Goal: Participate in discussion: Engage in conversation with other users on a specific topic

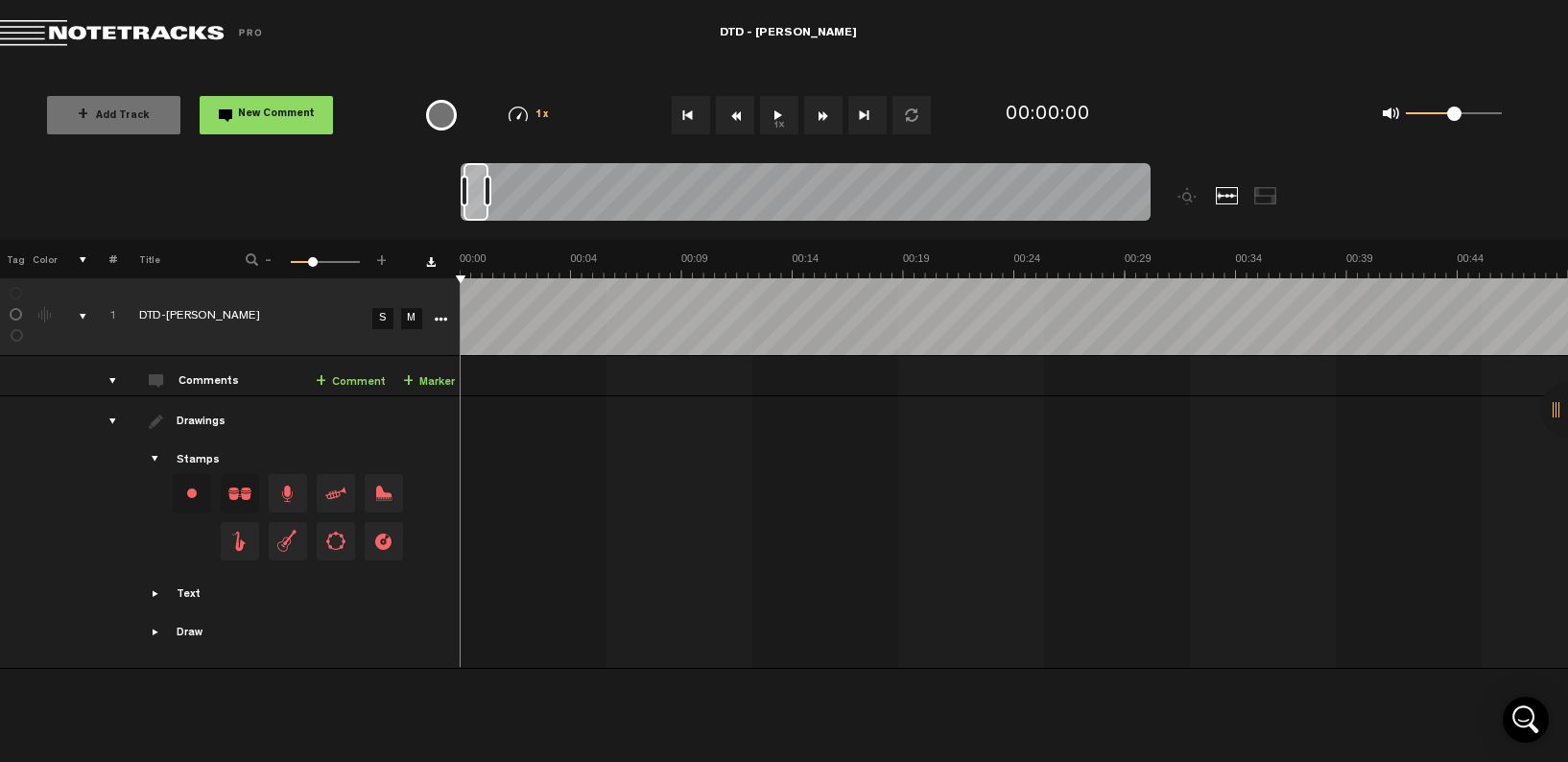
click at [435, 116] on div "{{ tooltip_message }}" at bounding box center [442, 115] width 31 height 31
click at [776, 113] on button "1x" at bounding box center [780, 115] width 39 height 39
drag, startPoint x: 1378, startPoint y: 427, endPoint x: 745, endPoint y: 431, distance: 633.0
click at [778, 111] on button "1x" at bounding box center [780, 115] width 39 height 39
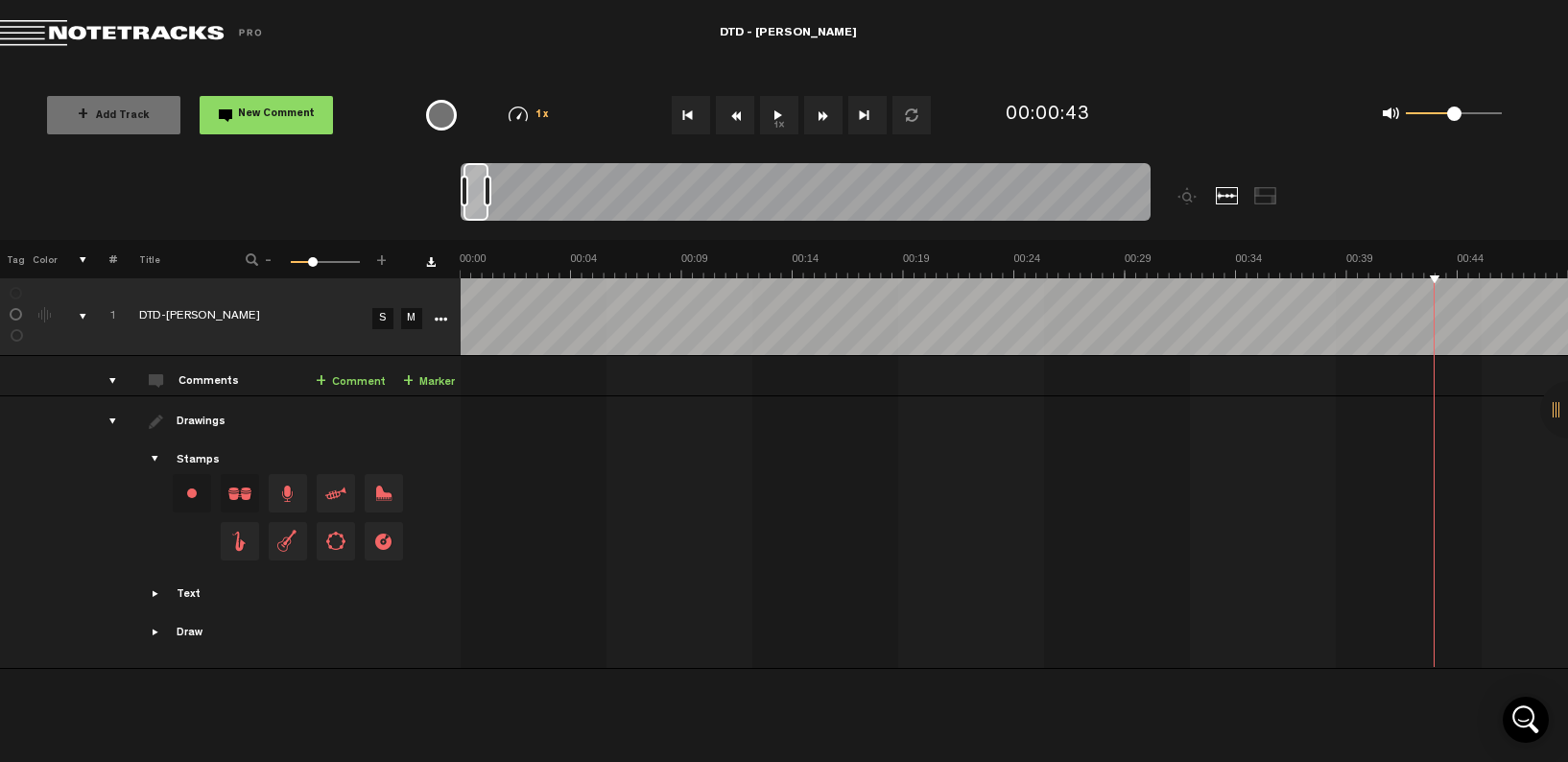
drag, startPoint x: 688, startPoint y: 116, endPoint x: 794, endPoint y: 244, distance: 166.2
click at [688, 116] on button "Go to beginning" at bounding box center [692, 115] width 39 height 39
drag, startPoint x: 778, startPoint y: 114, endPoint x: 861, endPoint y: 221, distance: 135.4
click at [777, 114] on button "1x" at bounding box center [780, 115] width 39 height 39
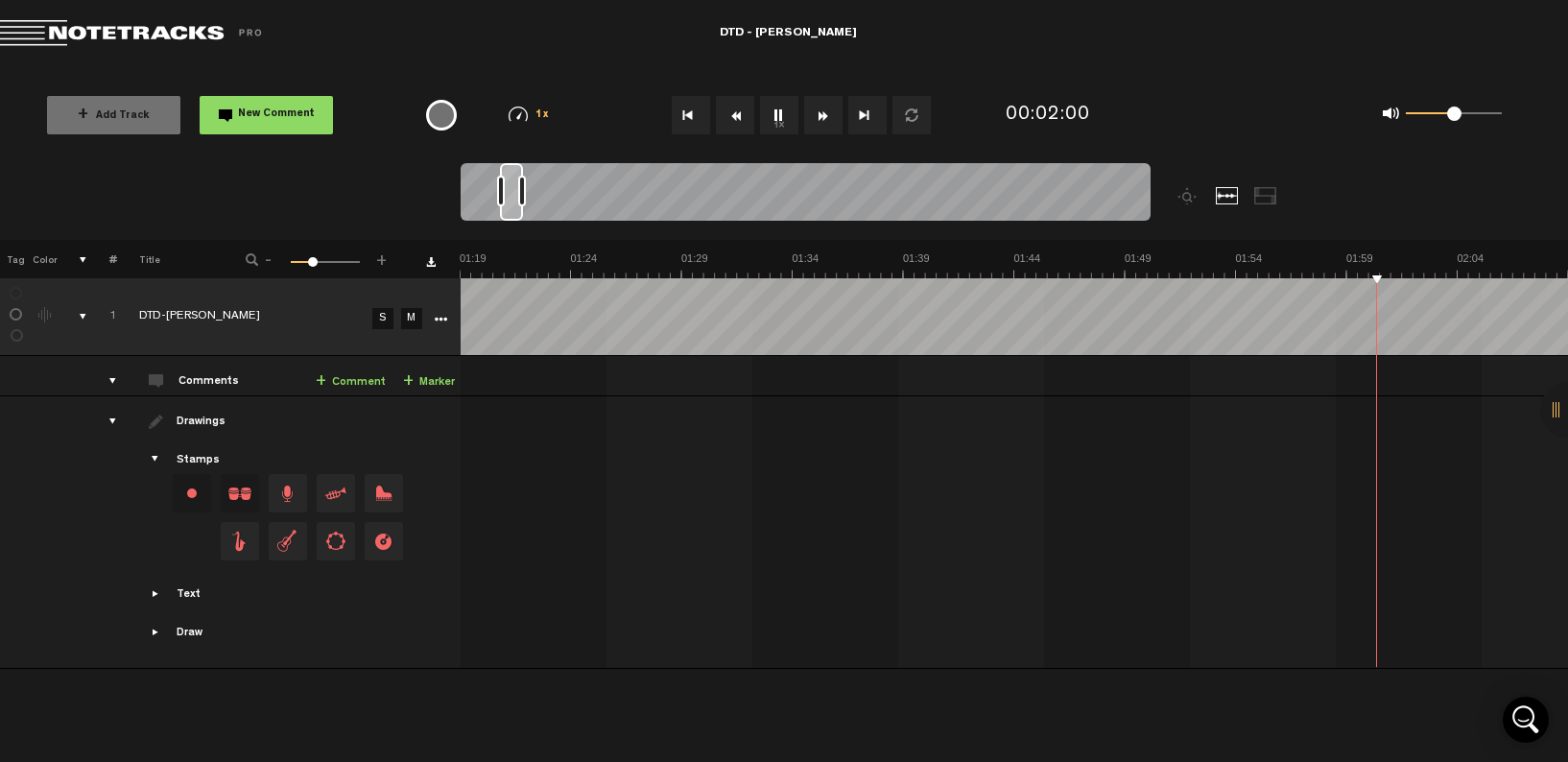
click at [778, 112] on button "1x" at bounding box center [780, 115] width 39 height 39
click at [778, 117] on button "1x" at bounding box center [780, 115] width 39 height 39
click at [777, 115] on button "1x" at bounding box center [780, 115] width 39 height 39
click at [772, 112] on button "1x" at bounding box center [780, 115] width 39 height 39
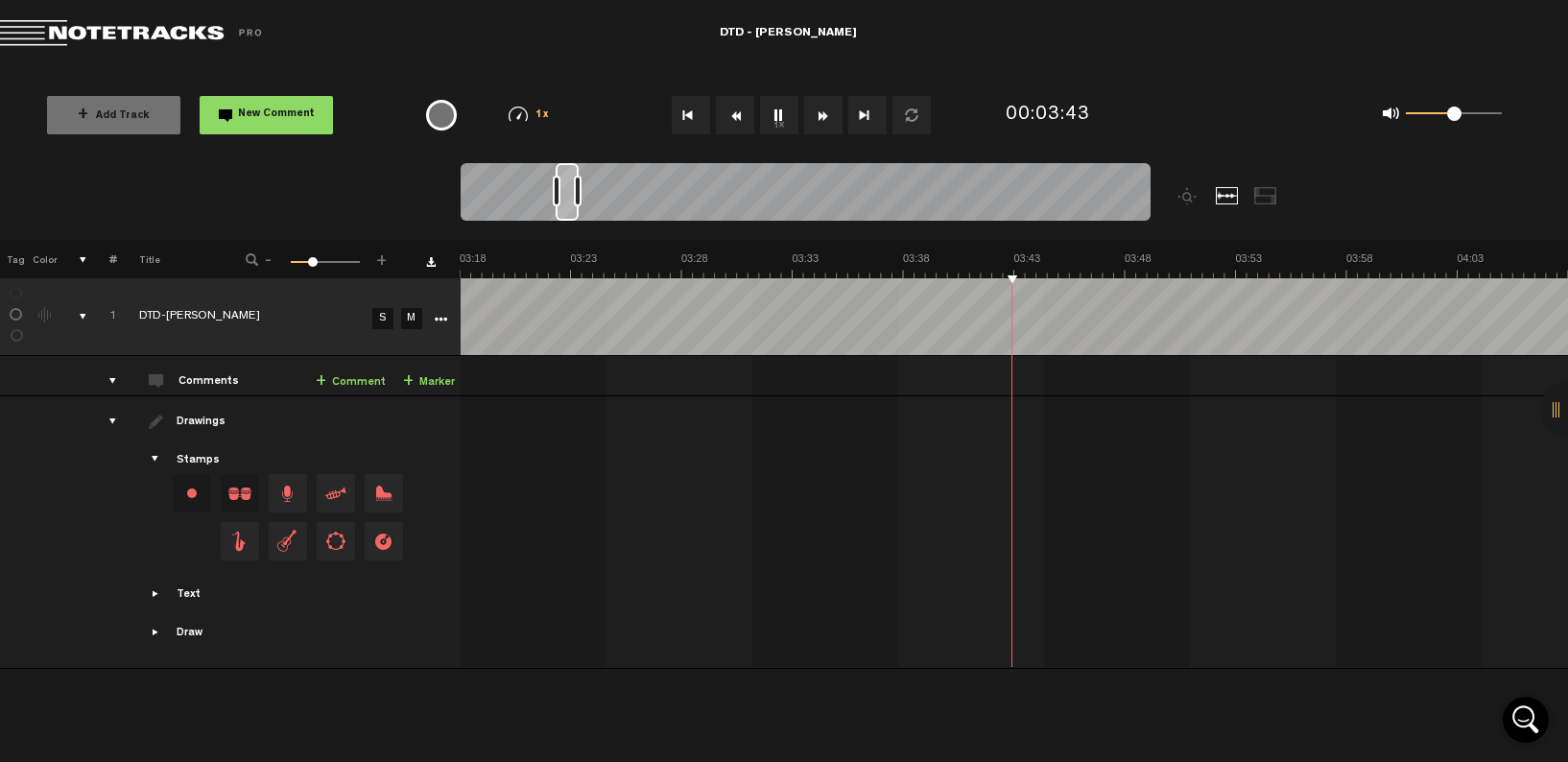
click at [778, 116] on button "1x" at bounding box center [780, 115] width 39 height 39
click at [777, 116] on button "1x" at bounding box center [780, 115] width 39 height 39
click at [777, 115] on button "1x" at bounding box center [780, 115] width 39 height 39
click at [779, 115] on button "1x" at bounding box center [780, 115] width 39 height 39
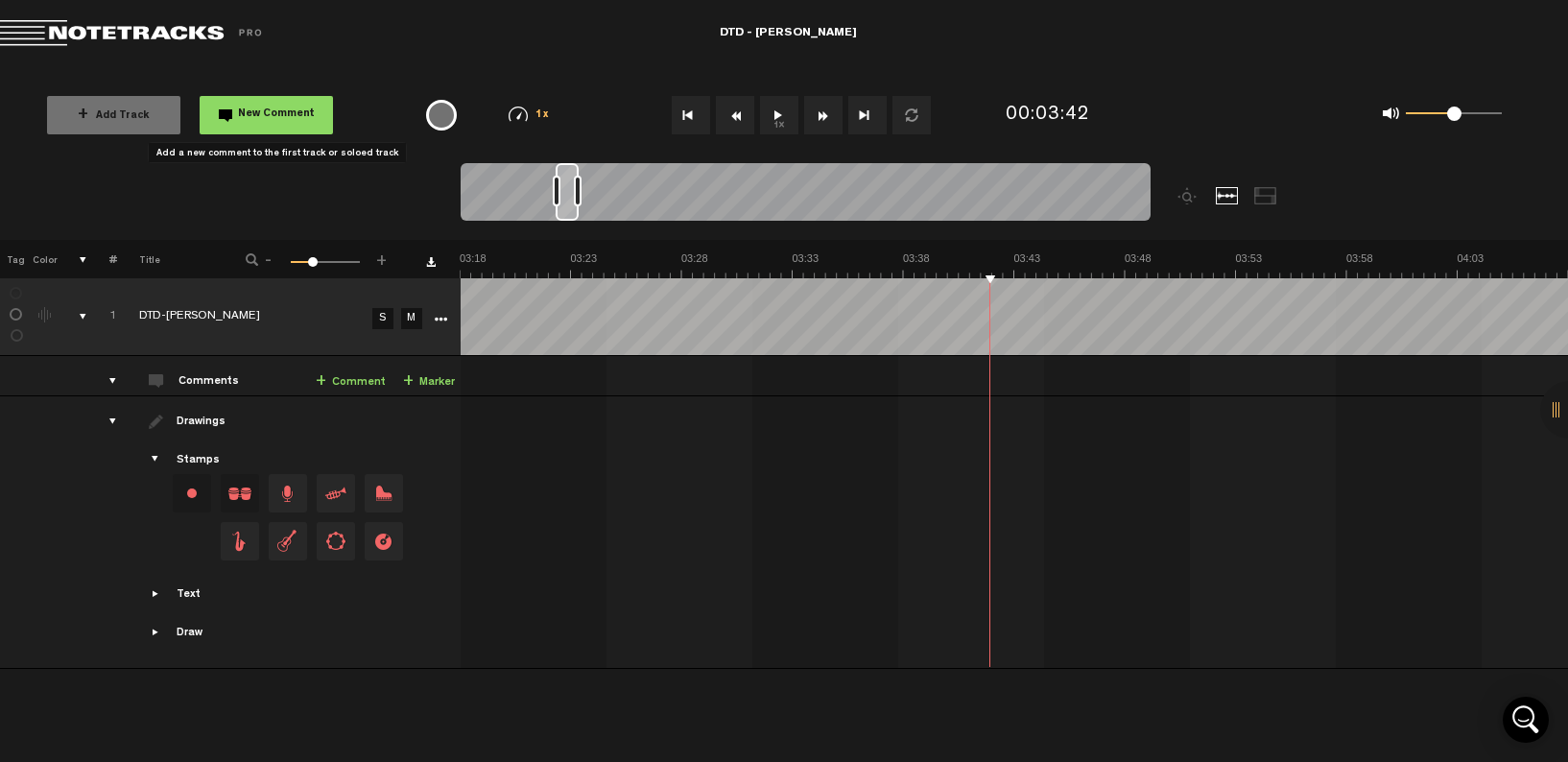
drag, startPoint x: 286, startPoint y: 111, endPoint x: 296, endPoint y: 107, distance: 10.8
click at [286, 111] on span "New Comment" at bounding box center [276, 114] width 76 height 11
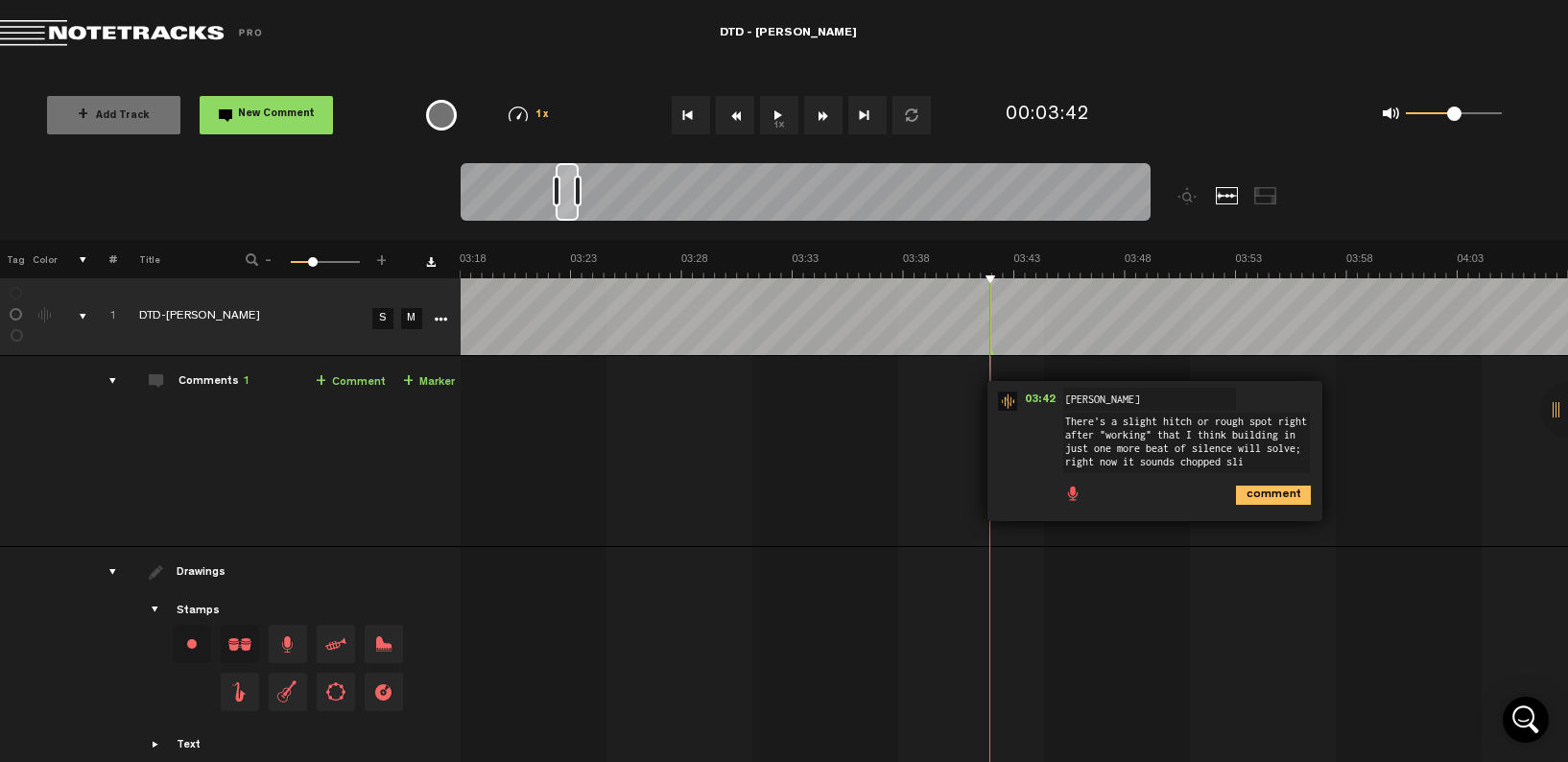
scroll to position [0, 0]
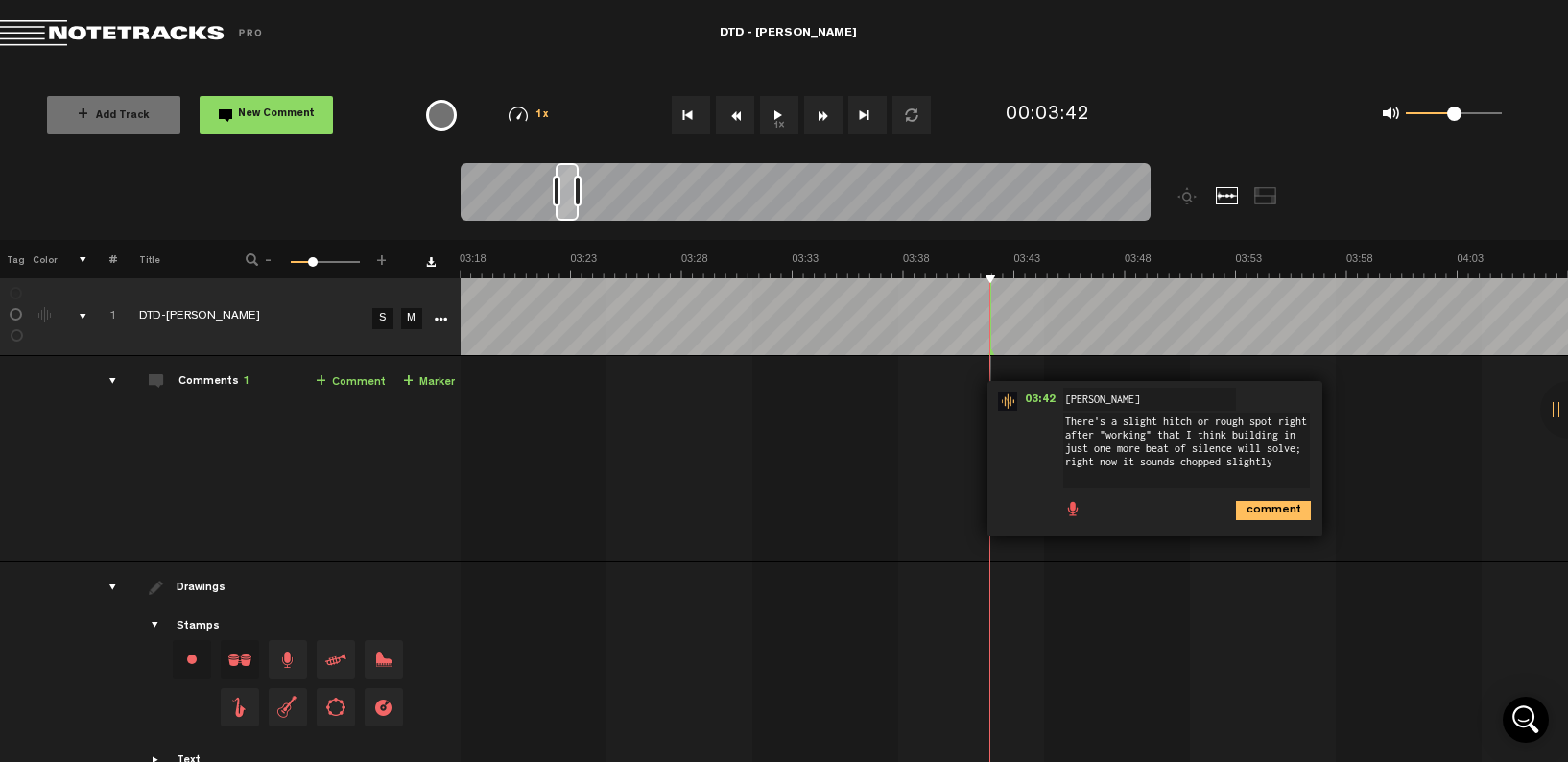
type textarea "There's a slight hitch or rough spot right after "working" that I think buildin…"
click at [1265, 512] on icon "comment" at bounding box center [1273, 511] width 74 height 19
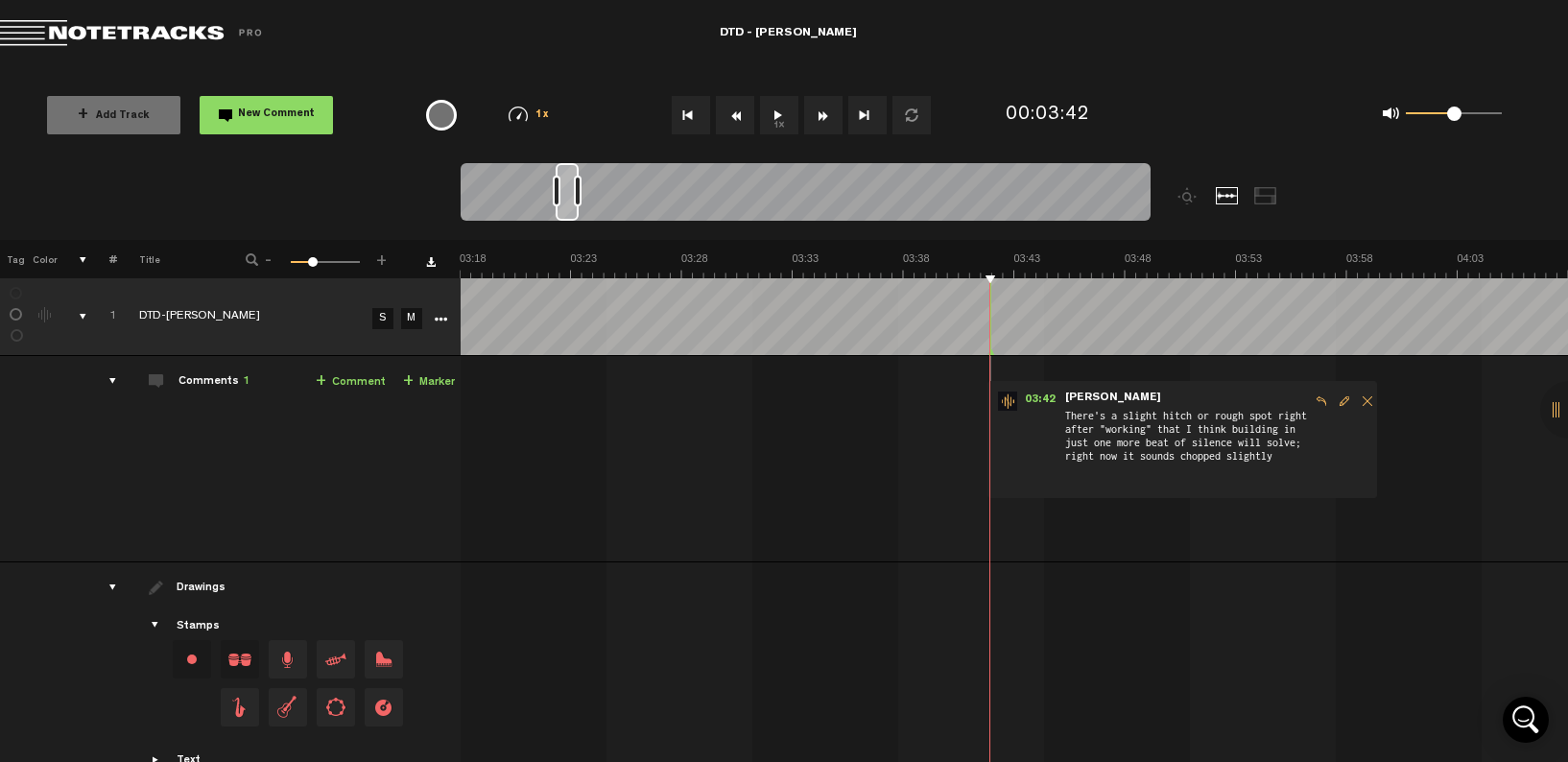
click at [778, 115] on button "1x" at bounding box center [780, 115] width 39 height 39
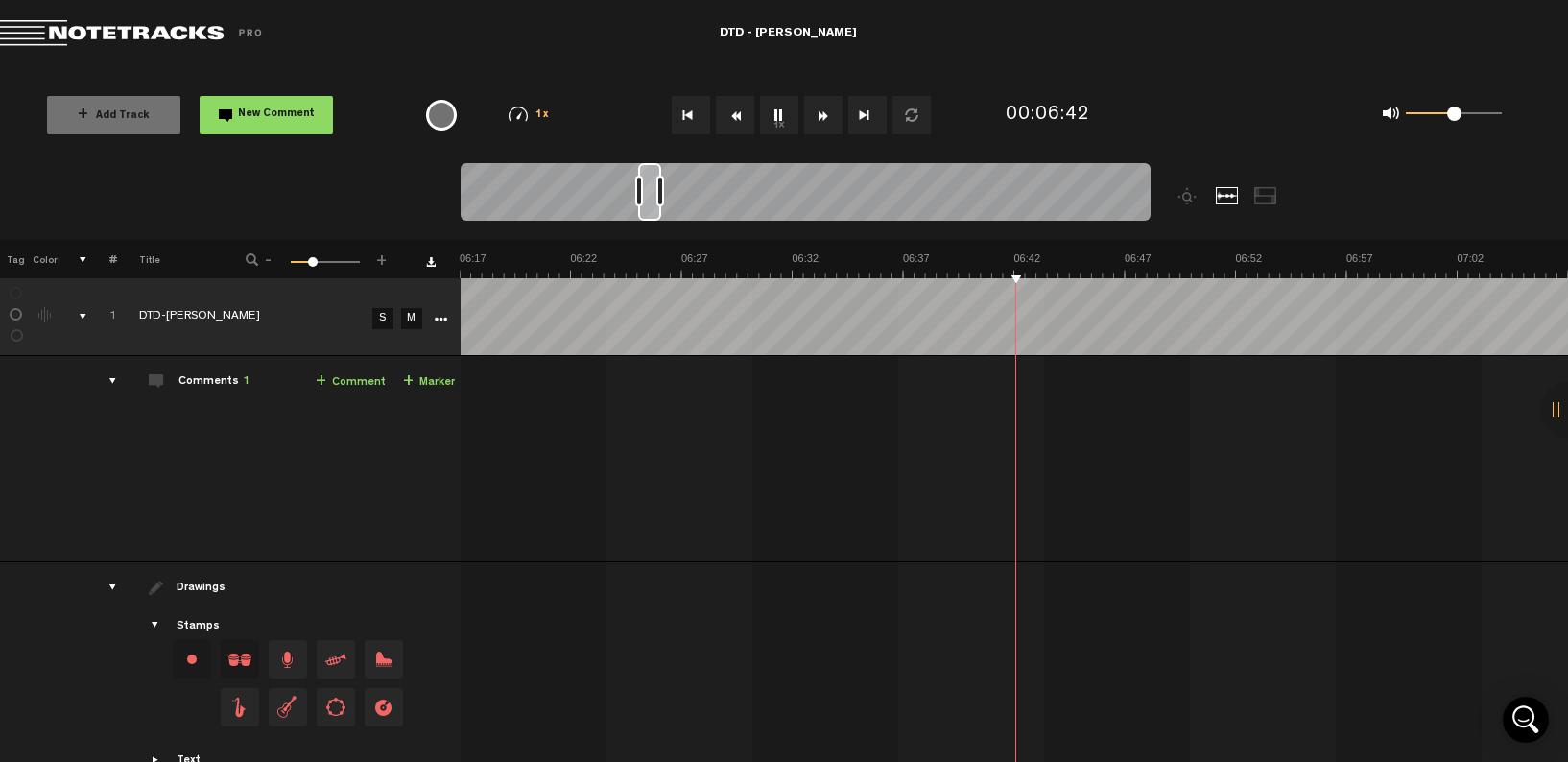
scroll to position [0, 8424]
click at [782, 114] on button "1x" at bounding box center [780, 115] width 39 height 39
click at [277, 114] on span "New Comment" at bounding box center [276, 114] width 76 height 11
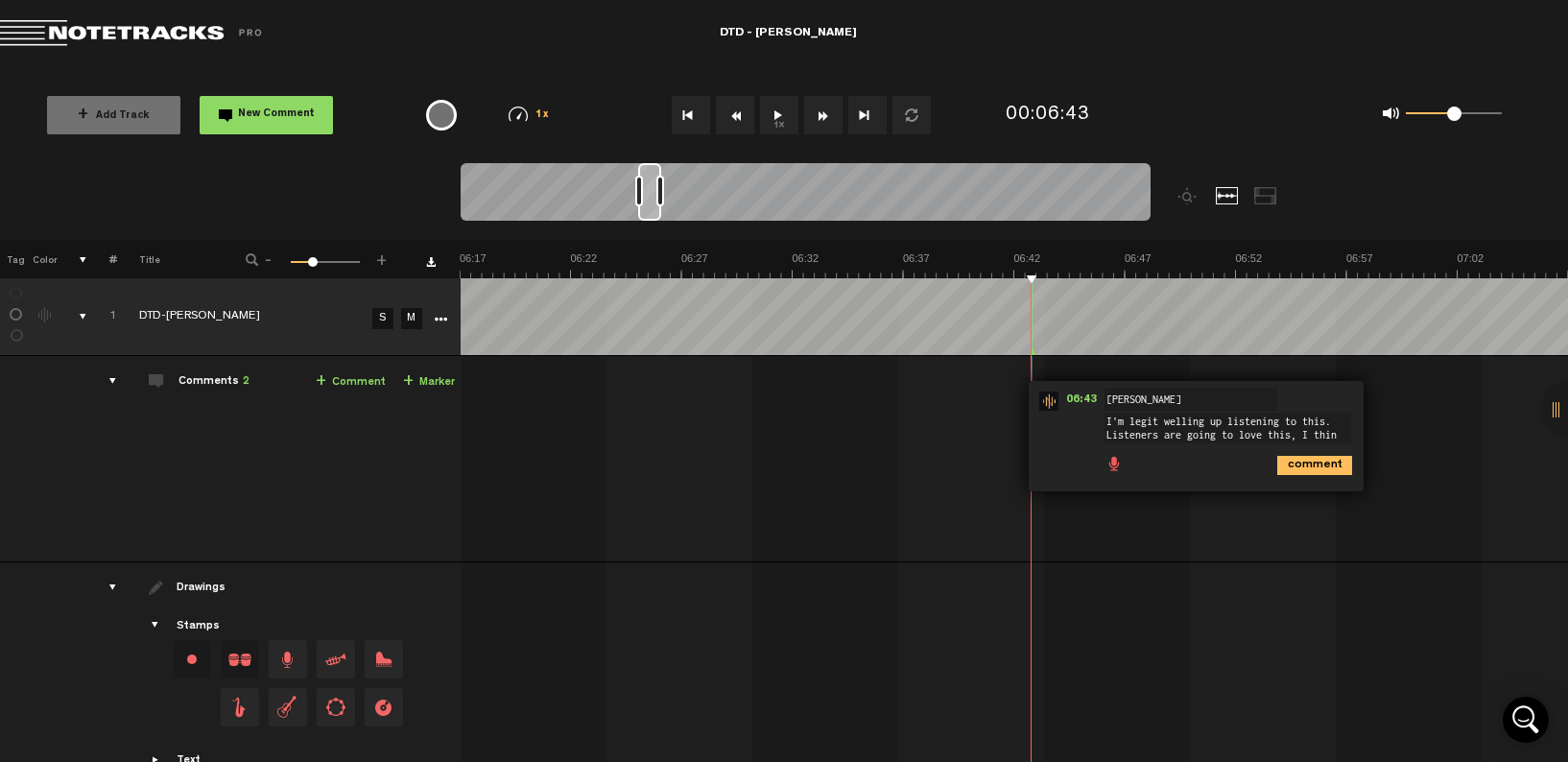
scroll to position [13, 0]
type textarea "I'm legit welling up listening to this. Listeners are going to love this, I thi…"
drag, startPoint x: 1313, startPoint y: 467, endPoint x: 1263, endPoint y: 457, distance: 51.0
click at [1313, 468] on icon "comment" at bounding box center [1315, 465] width 74 height 19
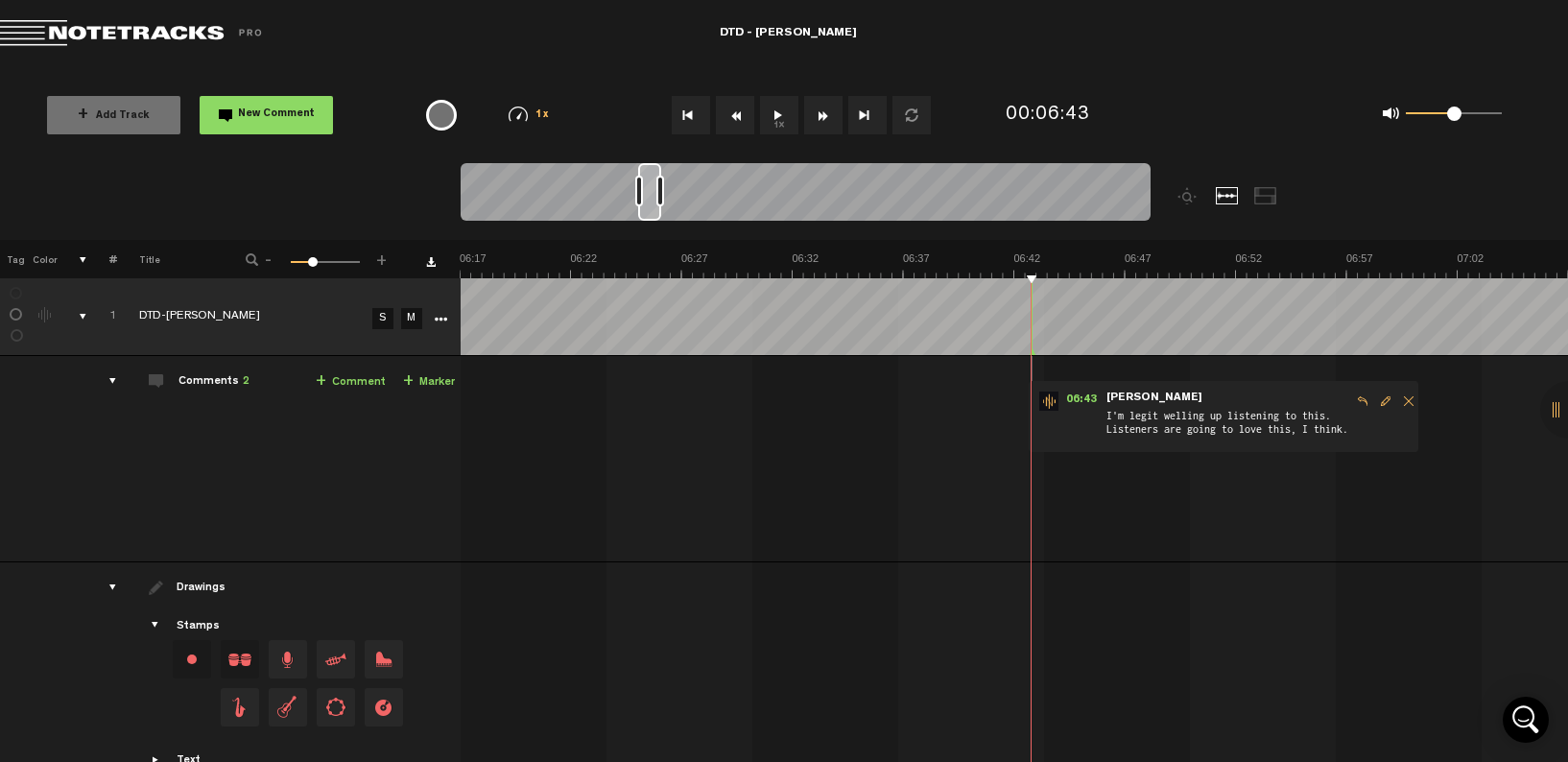
drag, startPoint x: 777, startPoint y: 113, endPoint x: 971, endPoint y: 249, distance: 236.9
click at [777, 113] on button "1x" at bounding box center [780, 115] width 39 height 39
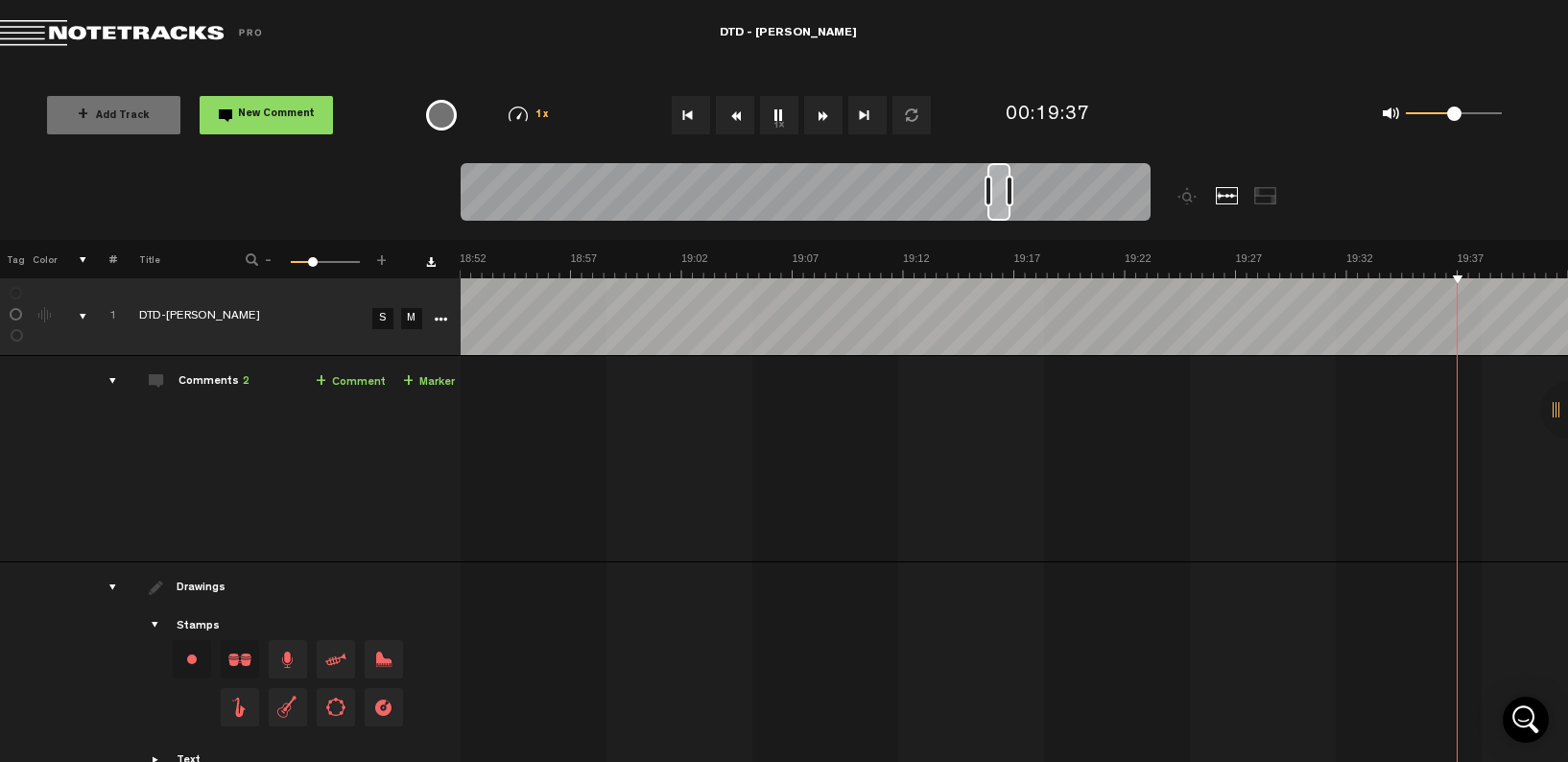
scroll to position [0, 25717]
click at [774, 113] on button "1x" at bounding box center [780, 115] width 39 height 39
click at [273, 118] on span "New Comment" at bounding box center [276, 114] width 76 height 11
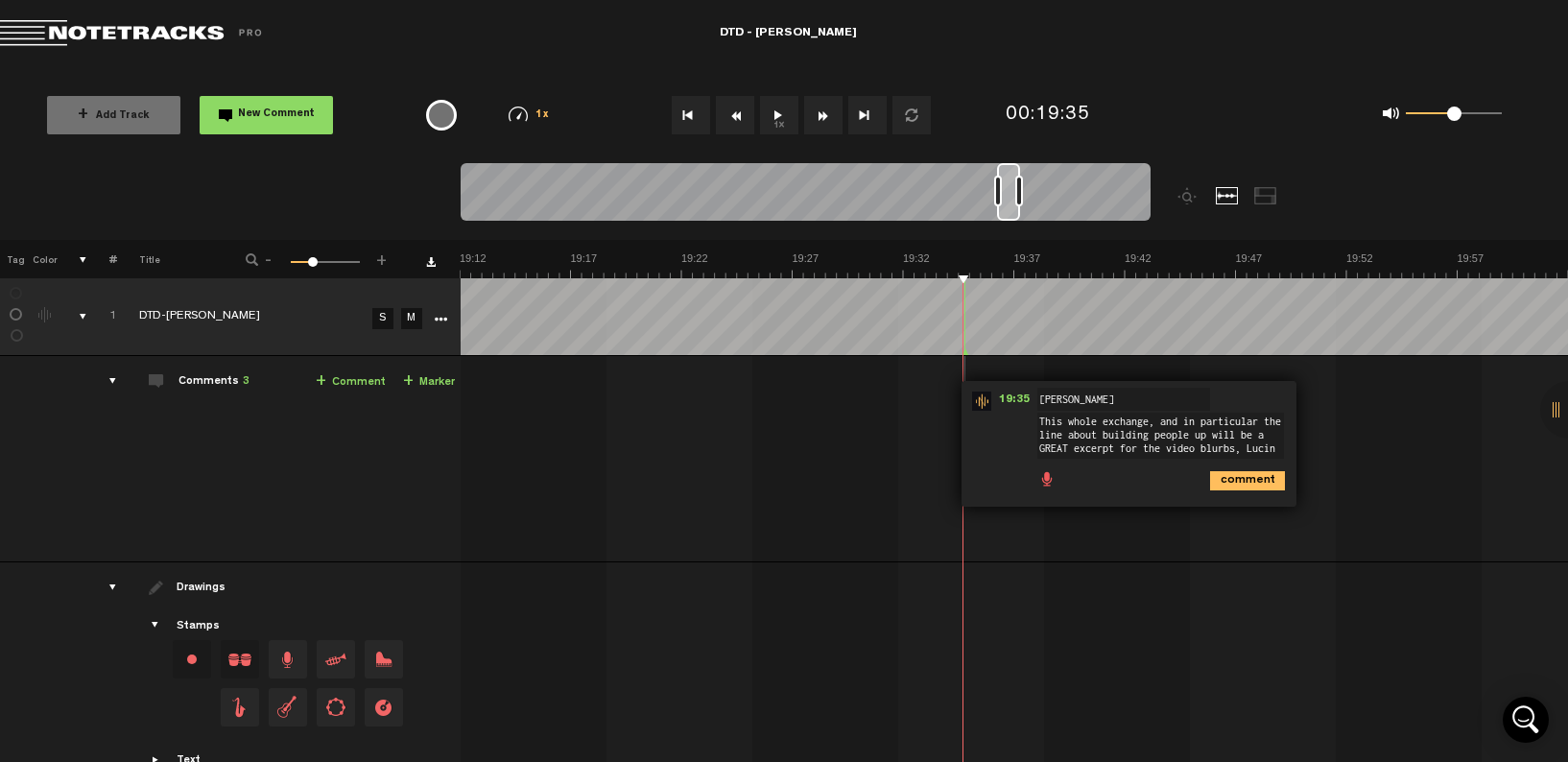
scroll to position [0, 0]
type textarea "This whole exchange, and in particular the line about building people up will b…"
click at [1236, 496] on icon "comment" at bounding box center [1247, 495] width 74 height 19
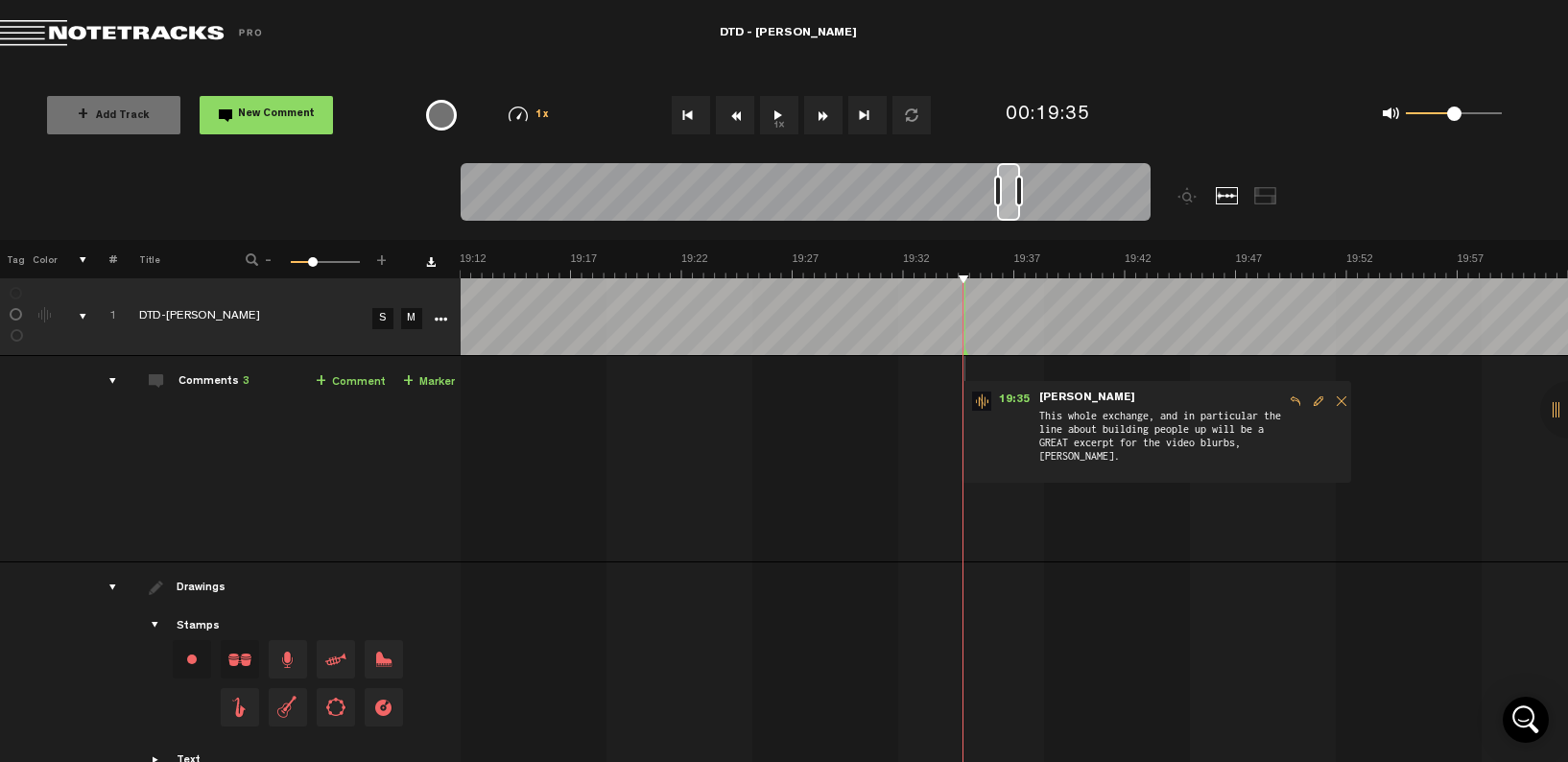
click at [774, 115] on button "1x" at bounding box center [780, 115] width 39 height 39
click at [780, 119] on button "1x" at bounding box center [780, 115] width 39 height 39
click at [781, 112] on button "1x" at bounding box center [780, 115] width 39 height 39
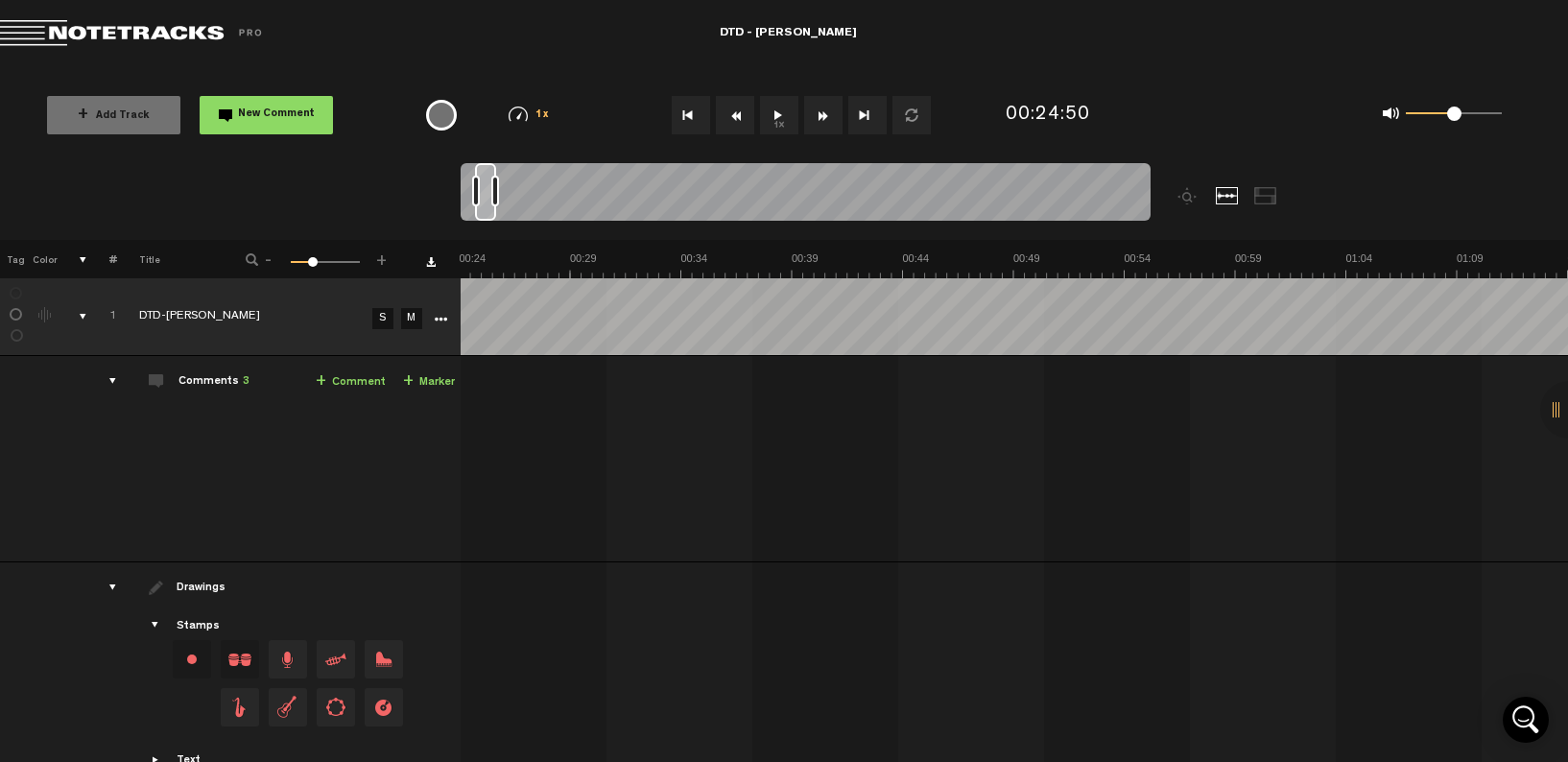
scroll to position [0, 554]
drag, startPoint x: 1131, startPoint y: 184, endPoint x: 480, endPoint y: 213, distance: 651.6
click at [480, 213] on div at bounding box center [486, 192] width 21 height 58
